Goal: Task Accomplishment & Management: Use online tool/utility

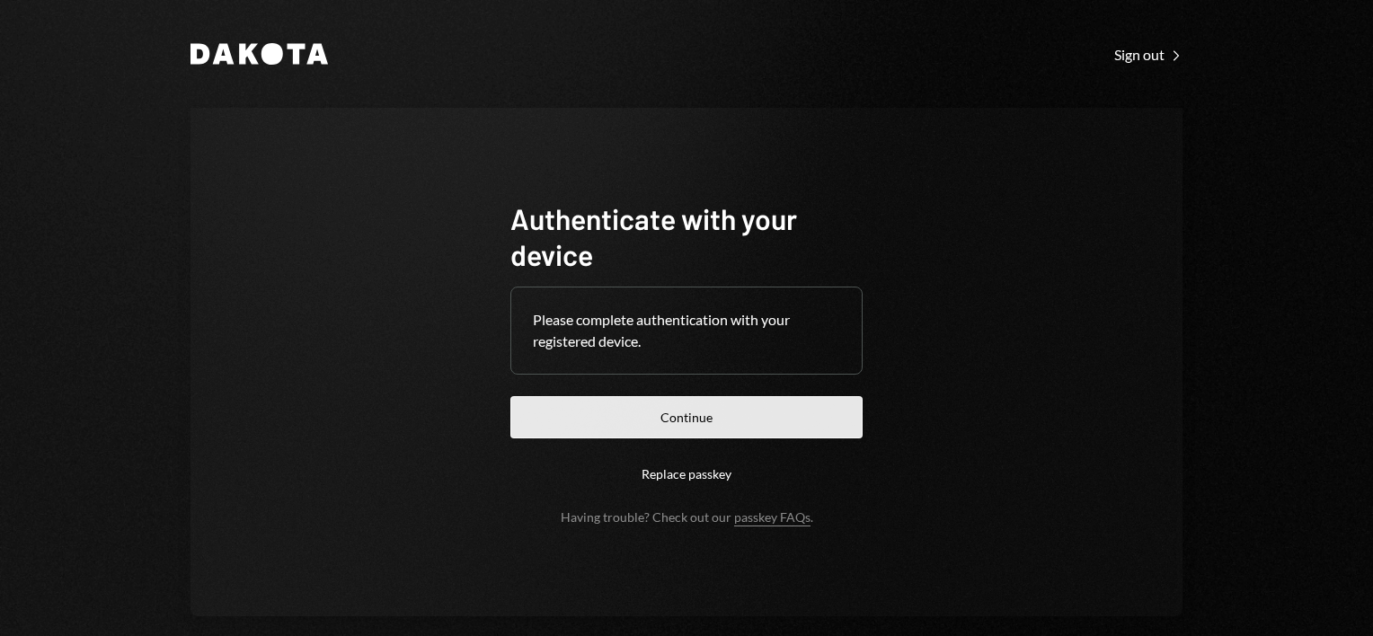
click at [713, 419] on button "Continue" at bounding box center [686, 417] width 352 height 42
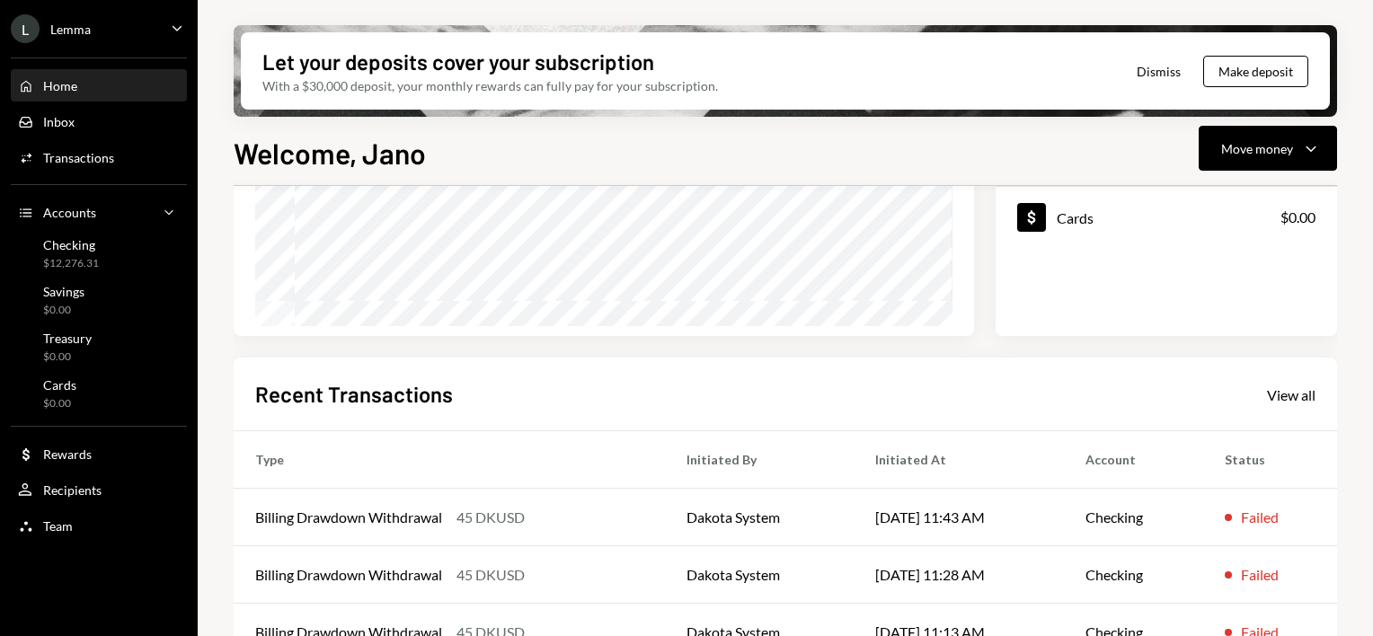
scroll to position [447, 0]
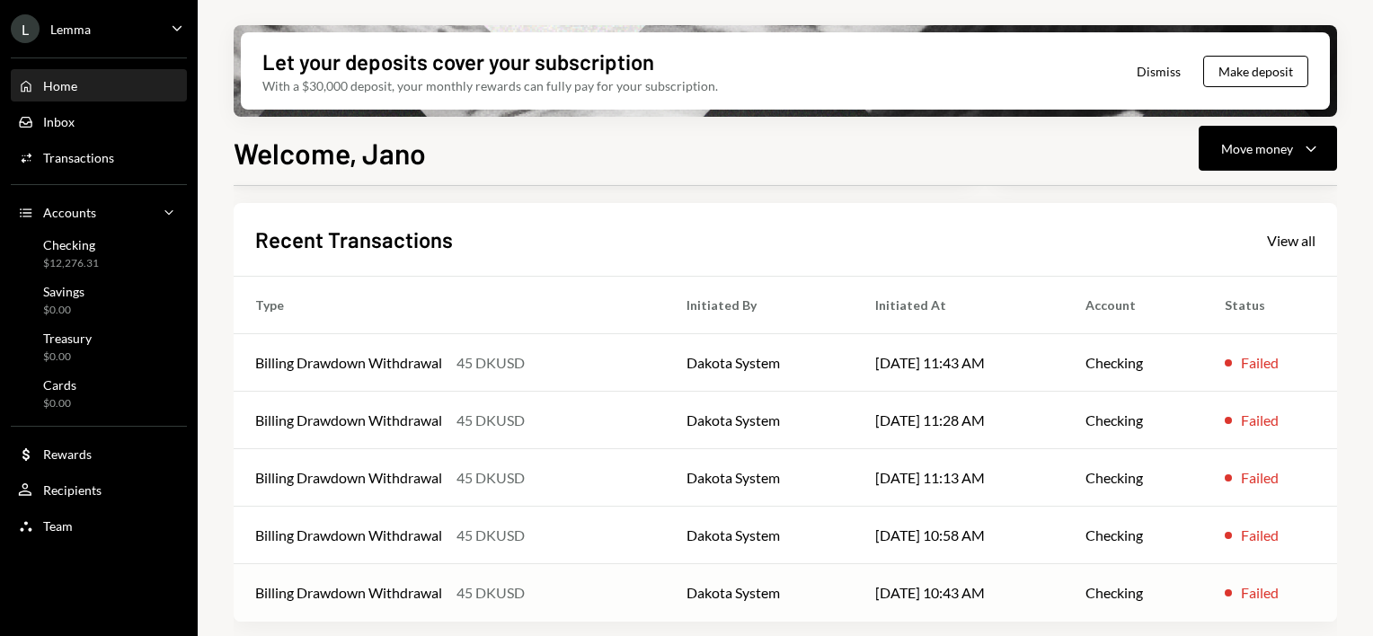
click at [933, 592] on td "[DATE] 10:43 AM" at bounding box center [959, 593] width 211 height 58
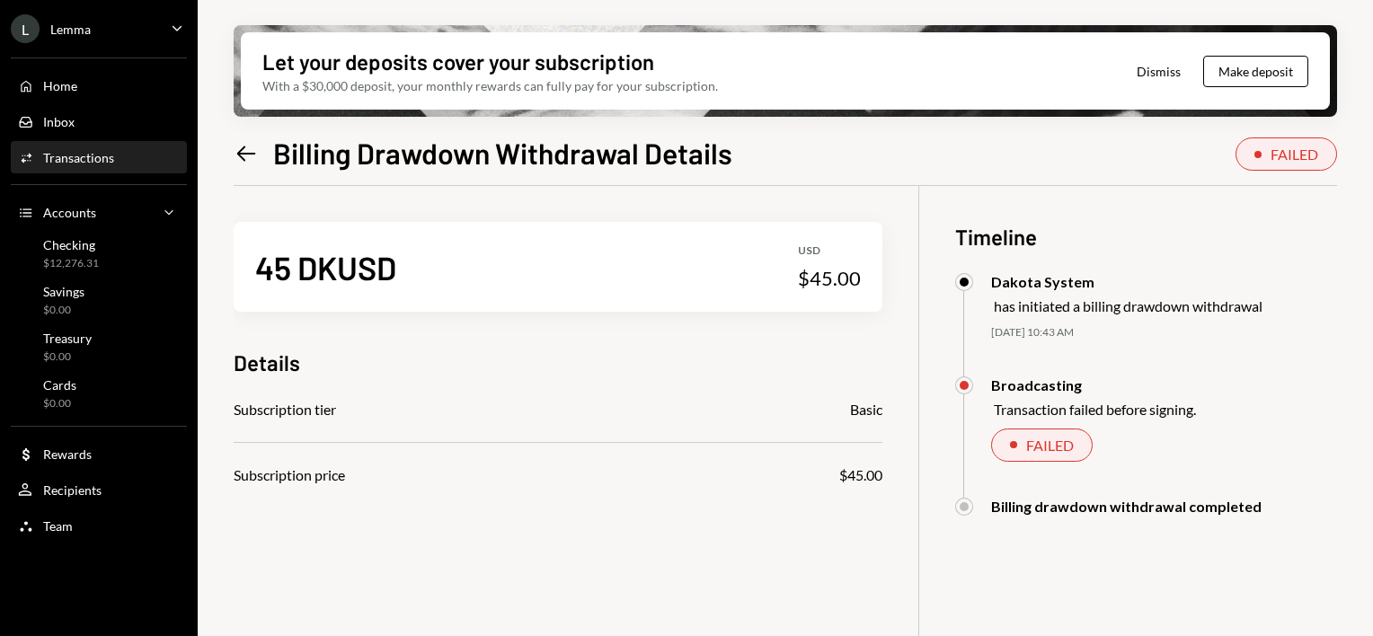
click at [113, 165] on div "Activities Transactions" at bounding box center [99, 158] width 162 height 16
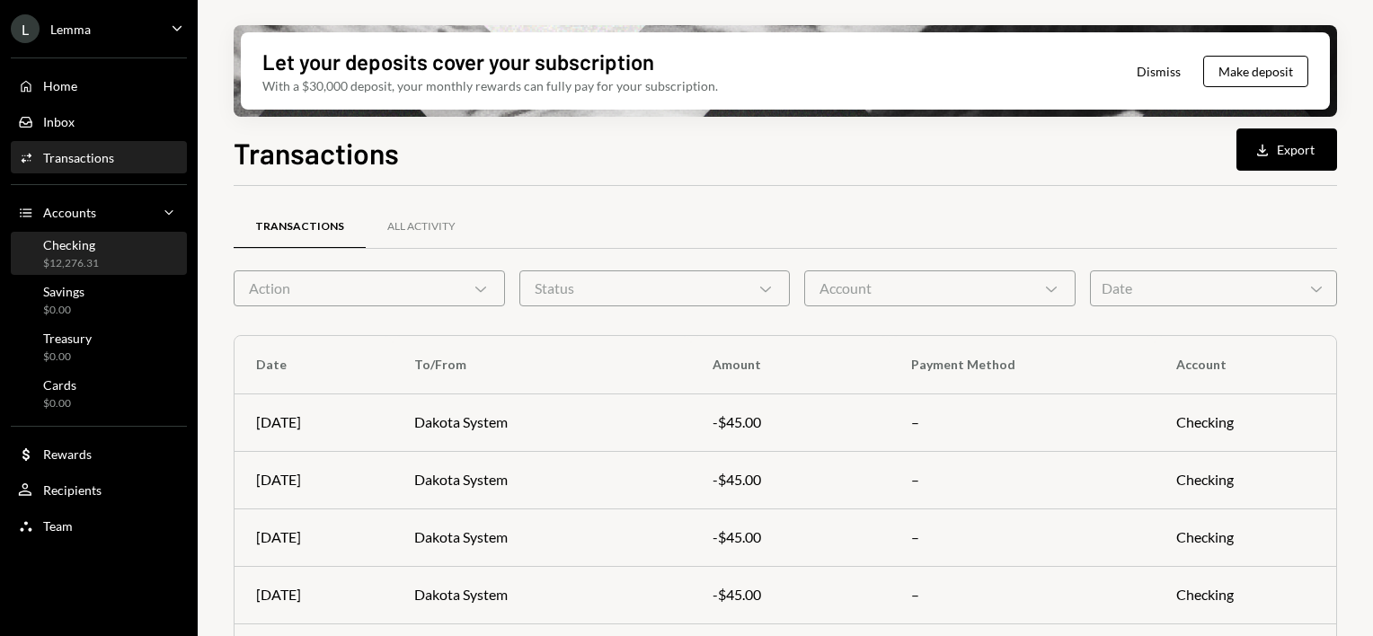
click at [86, 252] on div "Checking" at bounding box center [71, 244] width 56 height 15
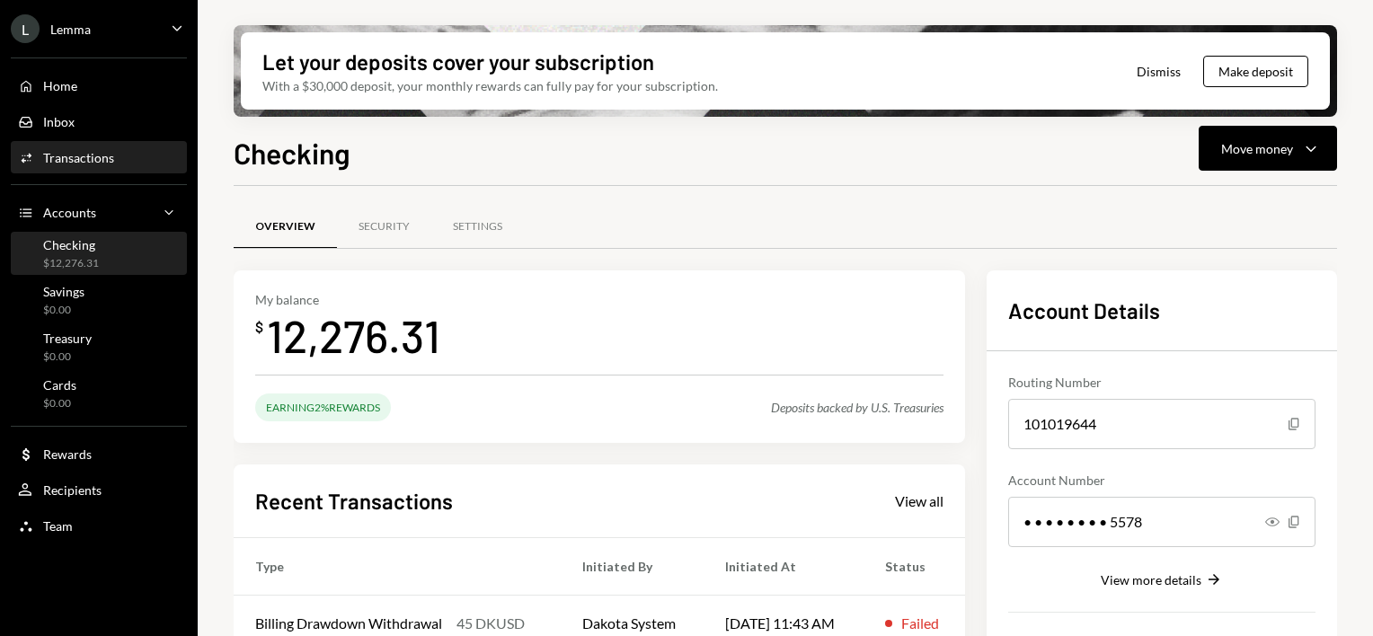
click at [79, 151] on div "Transactions" at bounding box center [78, 157] width 71 height 15
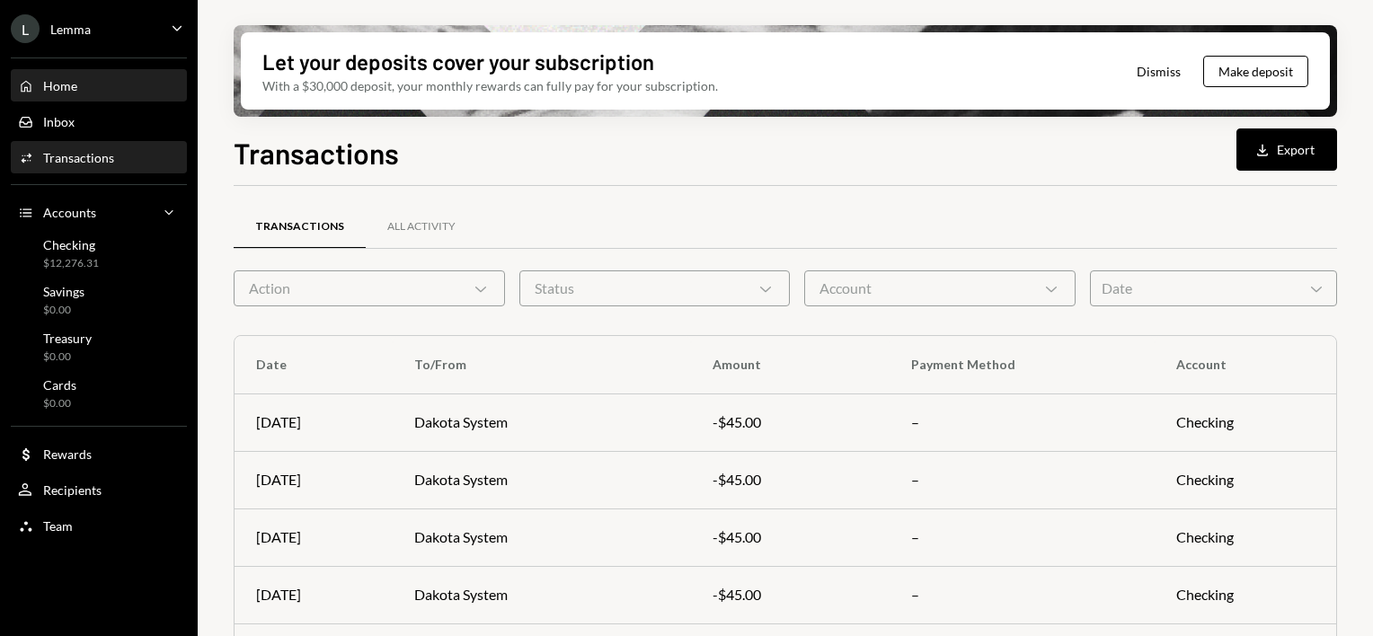
click at [83, 93] on div "Home Home" at bounding box center [99, 86] width 162 height 16
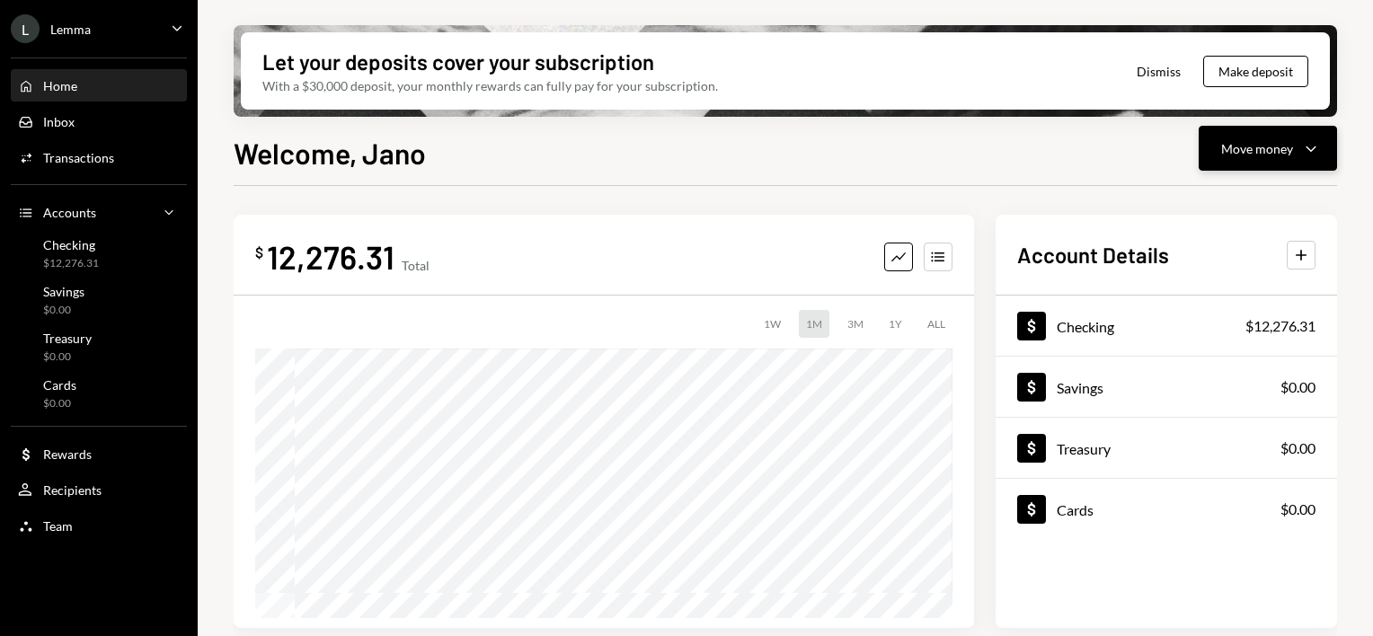
click at [1297, 152] on div "Move money Caret Down" at bounding box center [1267, 148] width 93 height 22
click at [1243, 205] on div "Send" at bounding box center [1253, 202] width 131 height 19
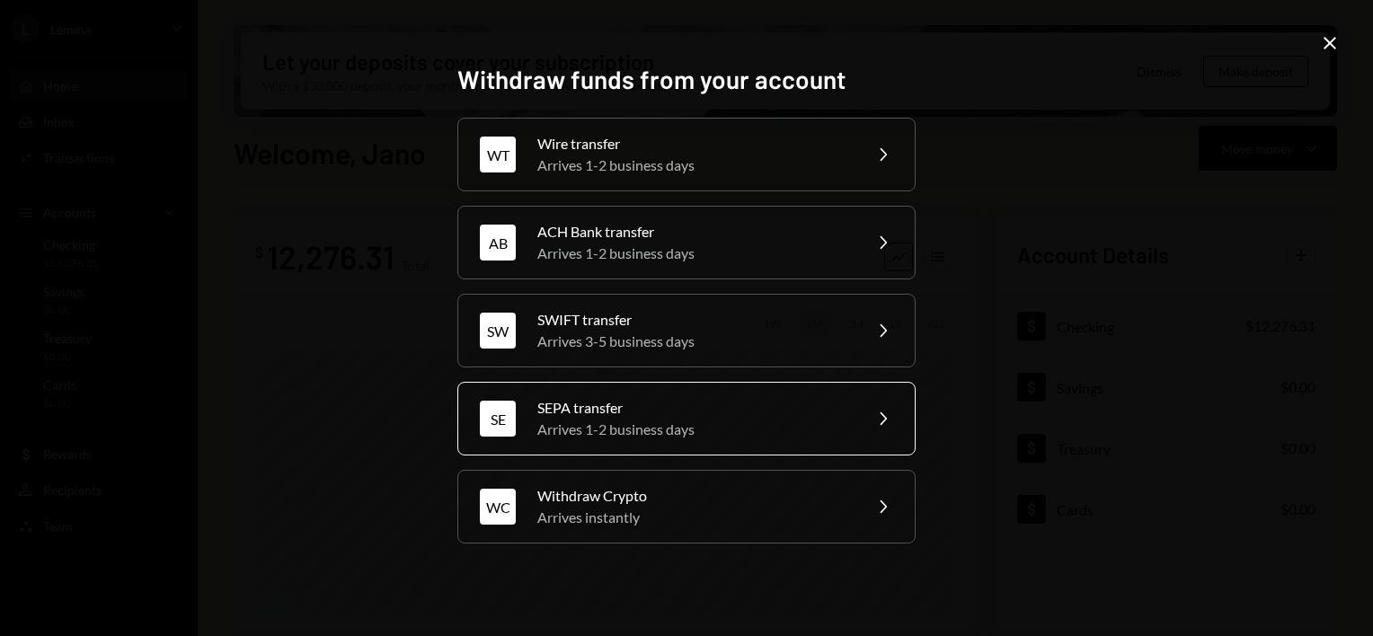
click at [731, 395] on div "SE SEPA transfer Arrives 1-2 business days Chevron Right" at bounding box center [686, 419] width 458 height 74
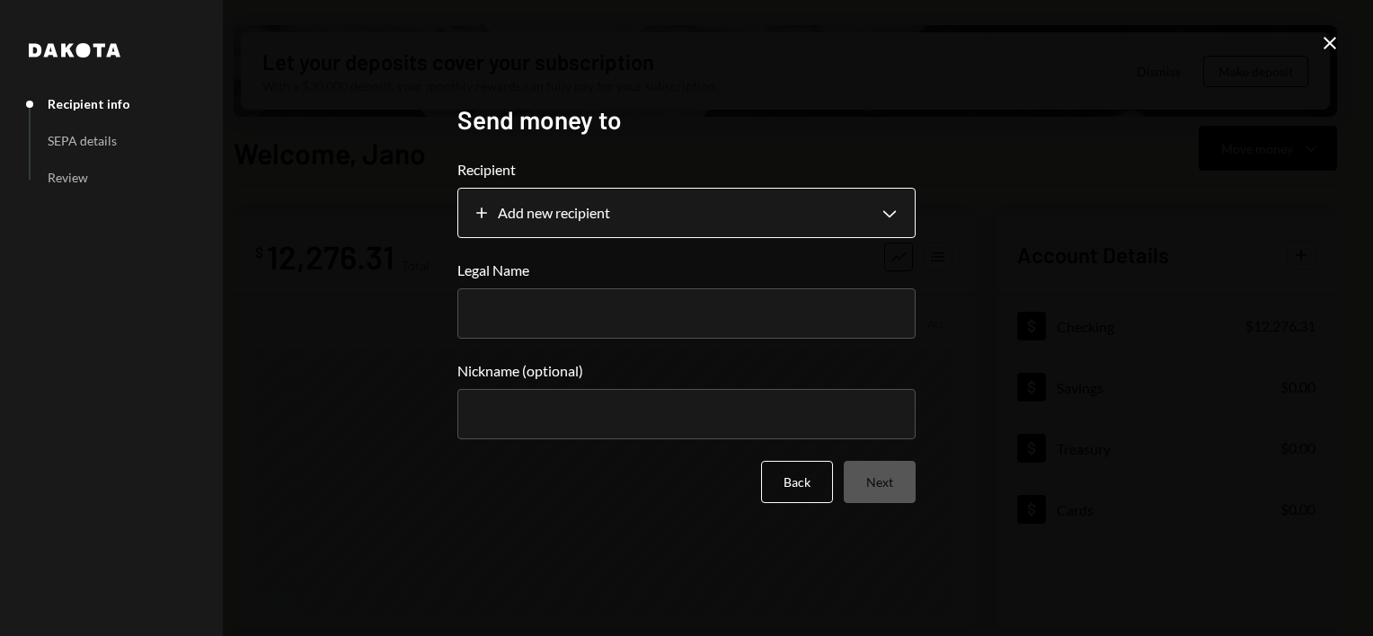
click at [722, 214] on body "L Lemma Caret Down Home Home Inbox Inbox Activities Transactions Accounts Accou…" at bounding box center [686, 318] width 1373 height 636
click at [1015, 255] on div "**********" at bounding box center [686, 318] width 1373 height 636
click at [1333, 39] on icon at bounding box center [1330, 43] width 13 height 13
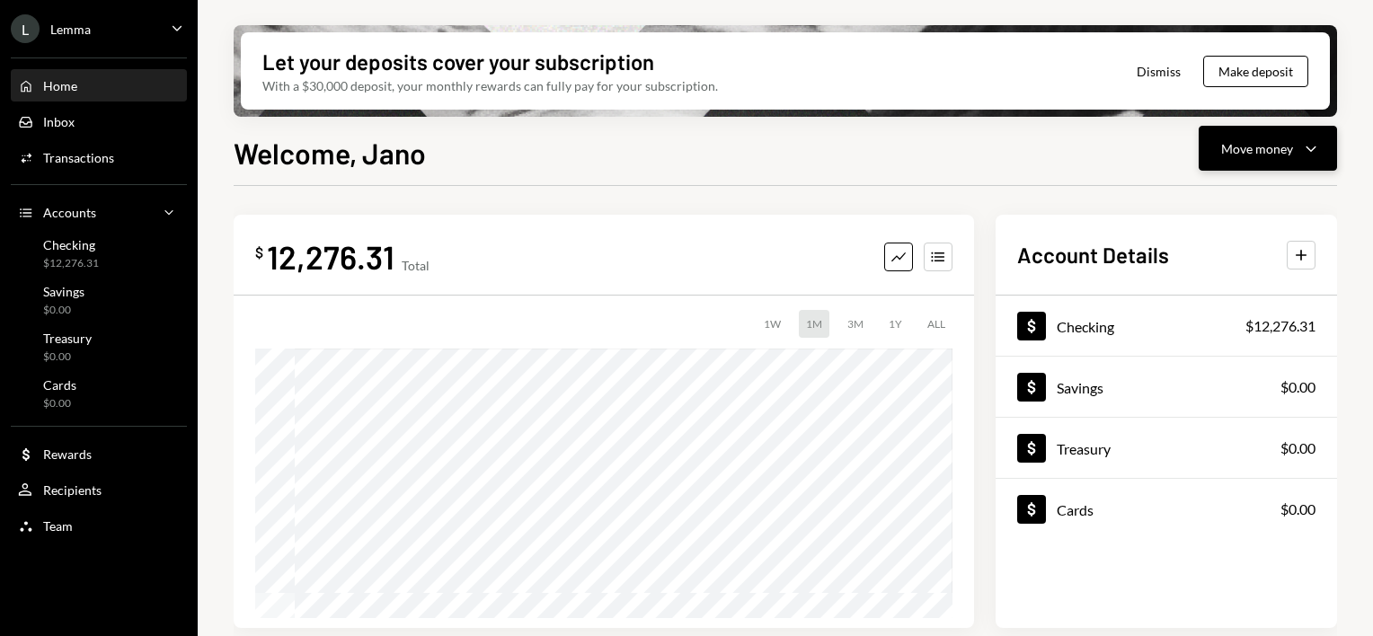
click at [1276, 141] on div "Move money" at bounding box center [1257, 148] width 72 height 19
click at [1218, 207] on div "Send" at bounding box center [1253, 202] width 131 height 19
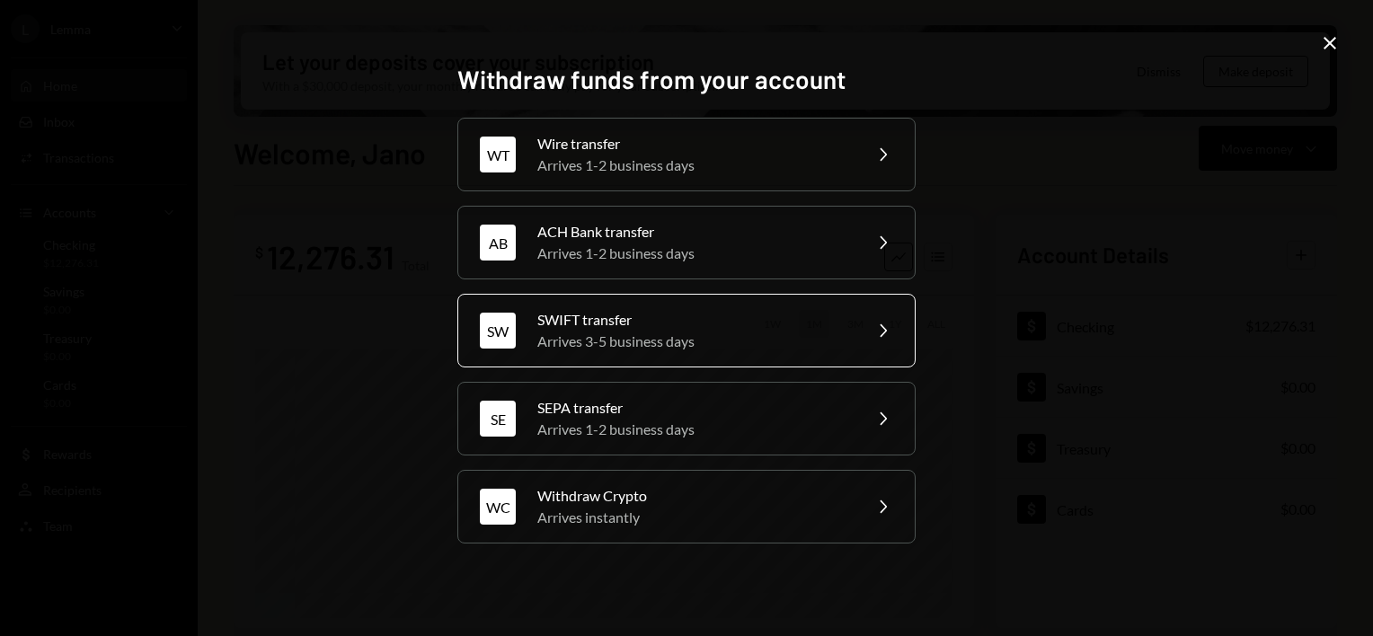
click at [692, 327] on div "SWIFT transfer" at bounding box center [693, 320] width 313 height 22
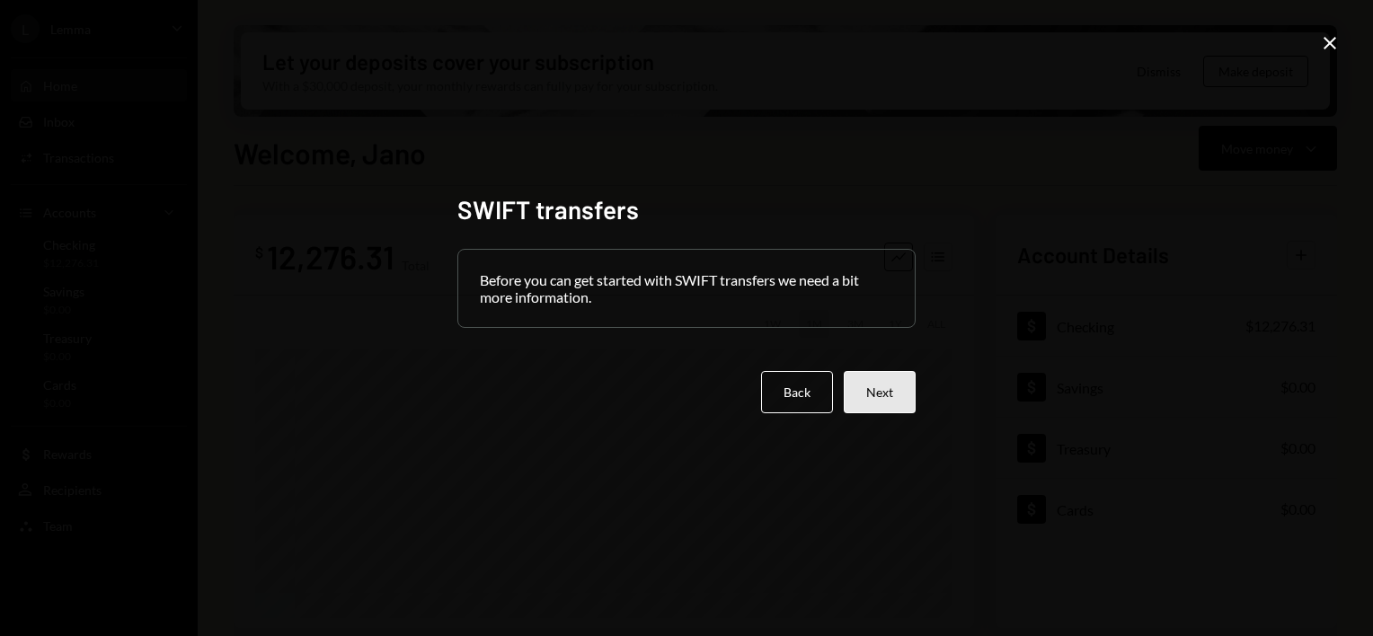
click at [900, 398] on button "Next" at bounding box center [880, 392] width 72 height 42
